Goal: Information Seeking & Learning: Learn about a topic

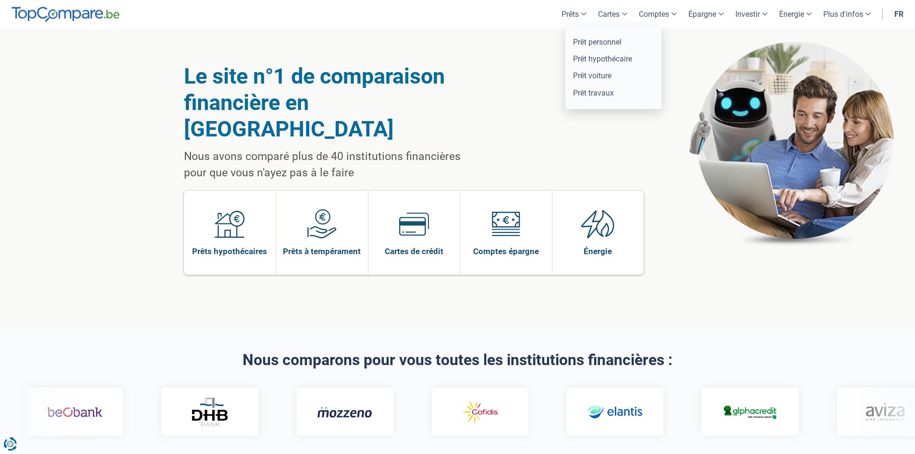
click at [570, 15] on link "Prêts" at bounding box center [574, 14] width 37 height 28
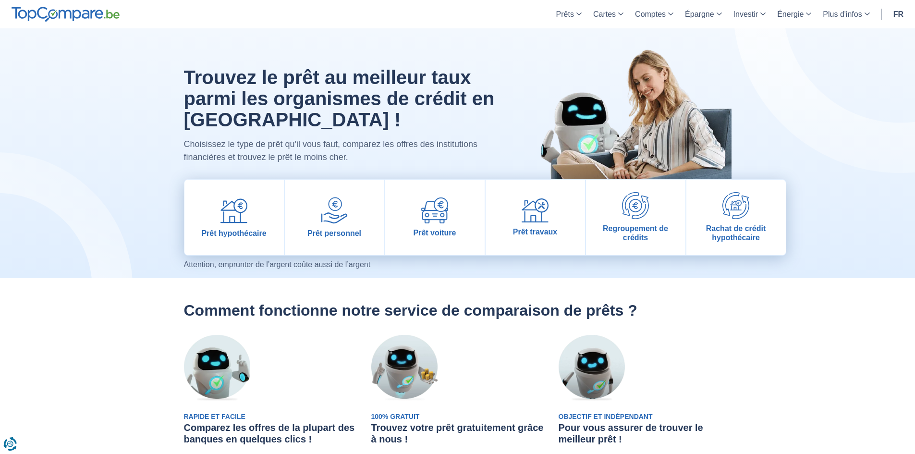
click at [899, 11] on link "fr" at bounding box center [899, 14] width 22 height 28
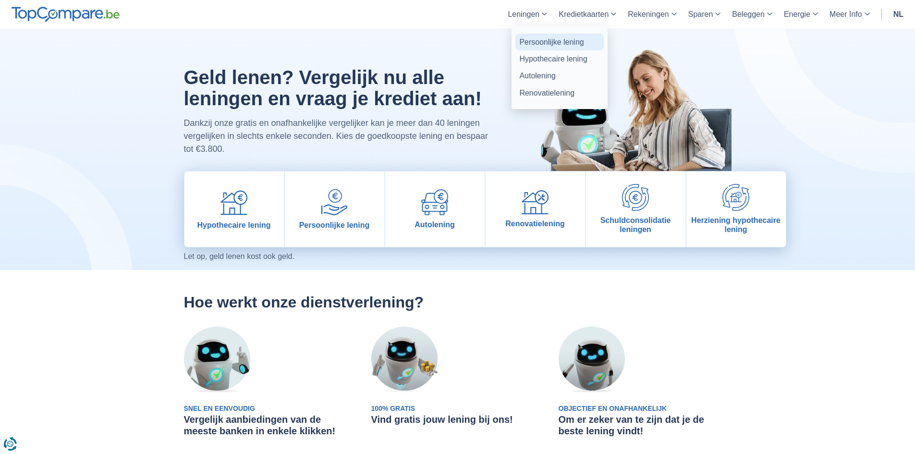
click at [545, 34] on link "Persoonlijke lening" at bounding box center [559, 42] width 88 height 17
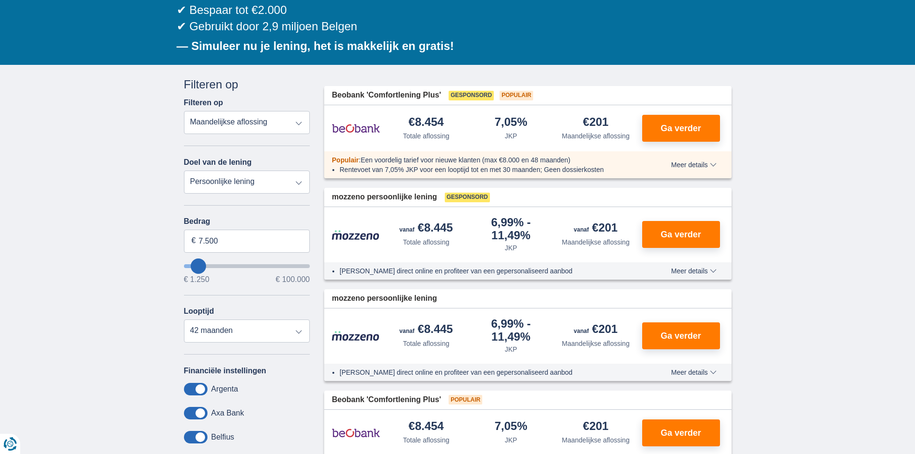
scroll to position [144, 0]
click at [709, 164] on span "Meer details" at bounding box center [693, 165] width 45 height 7
